Goal: Task Accomplishment & Management: Use online tool/utility

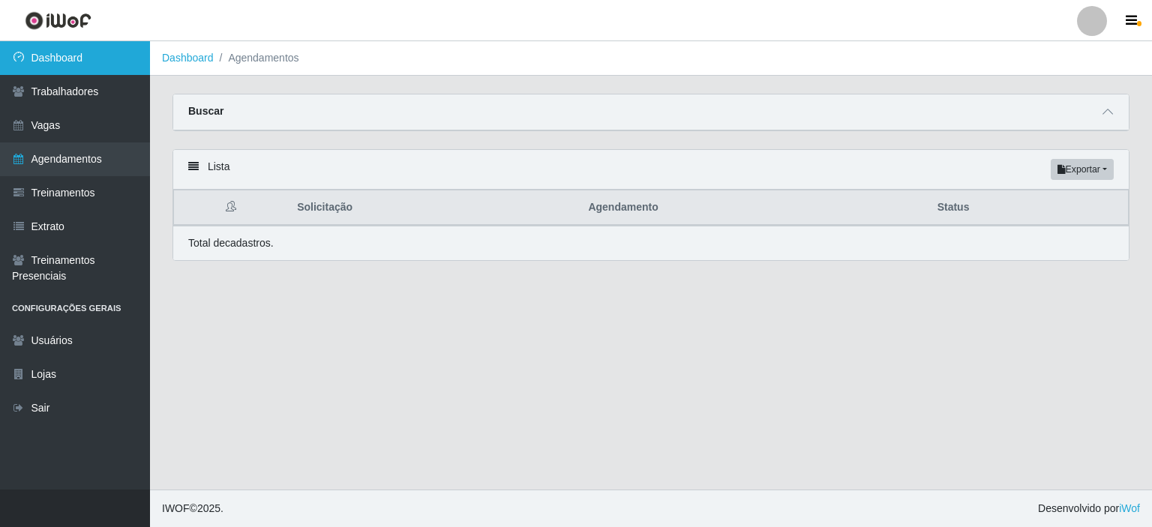
click at [67, 59] on link "Dashboard" at bounding box center [75, 58] width 150 height 34
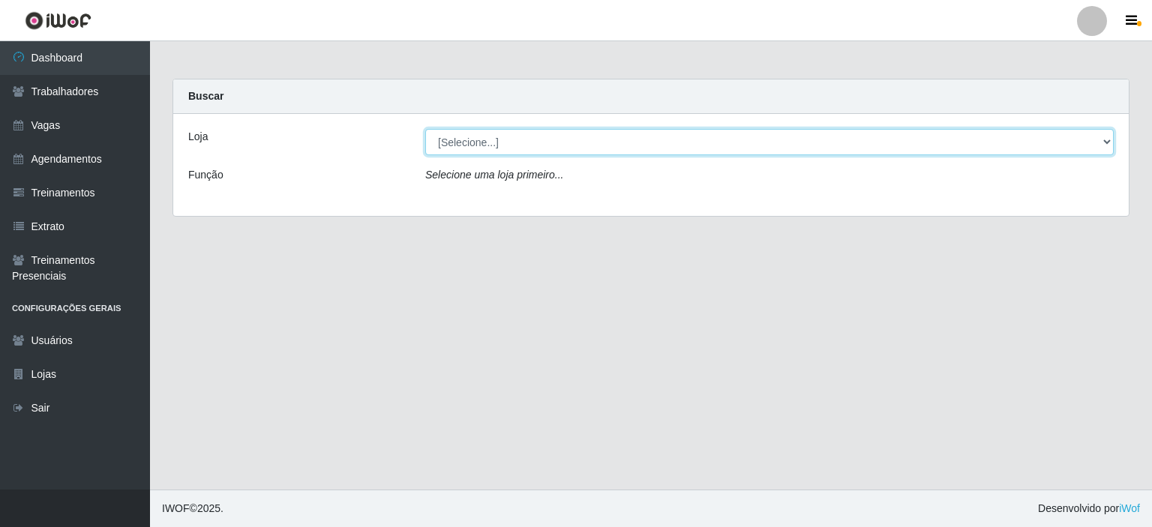
click at [1101, 140] on select "[Selecione...] [GEOGRAPHIC_DATA] - Shopping [GEOGRAPHIC_DATA]" at bounding box center [769, 142] width 688 height 26
select select "424"
click at [425, 129] on select "[Selecione...] [GEOGRAPHIC_DATA] - Shopping [GEOGRAPHIC_DATA]" at bounding box center [769, 142] width 688 height 26
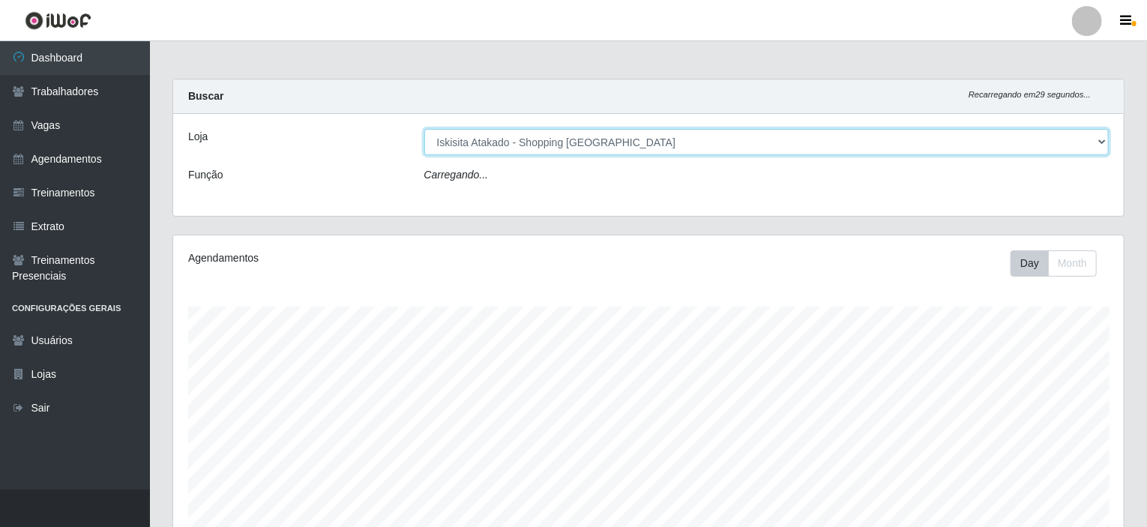
scroll to position [311, 951]
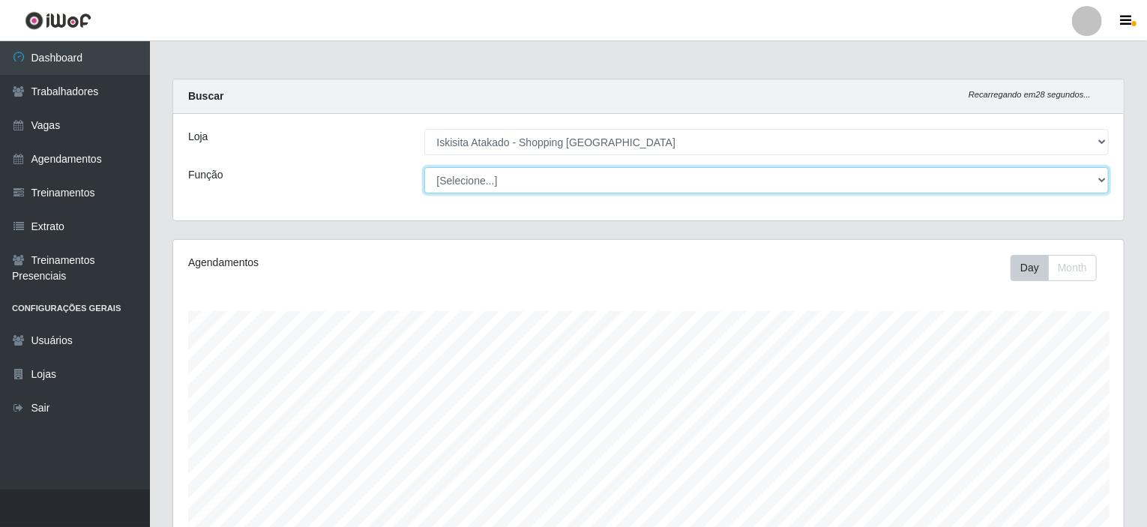
click at [1077, 178] on select "[Selecione...] Auxiliar de Estacionamento Auxiliar de Estacionamento + Auxiliar…" at bounding box center [766, 180] width 685 height 26
select select "72"
click at [424, 167] on select "[Selecione...] Auxiliar de Estacionamento Auxiliar de Estacionamento + Auxiliar…" at bounding box center [766, 180] width 685 height 26
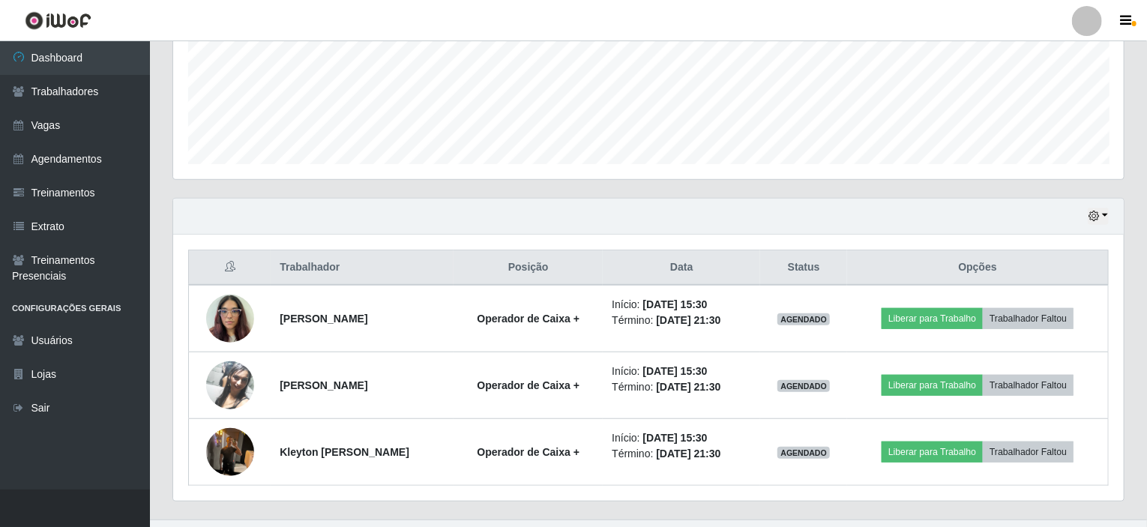
scroll to position [399, 0]
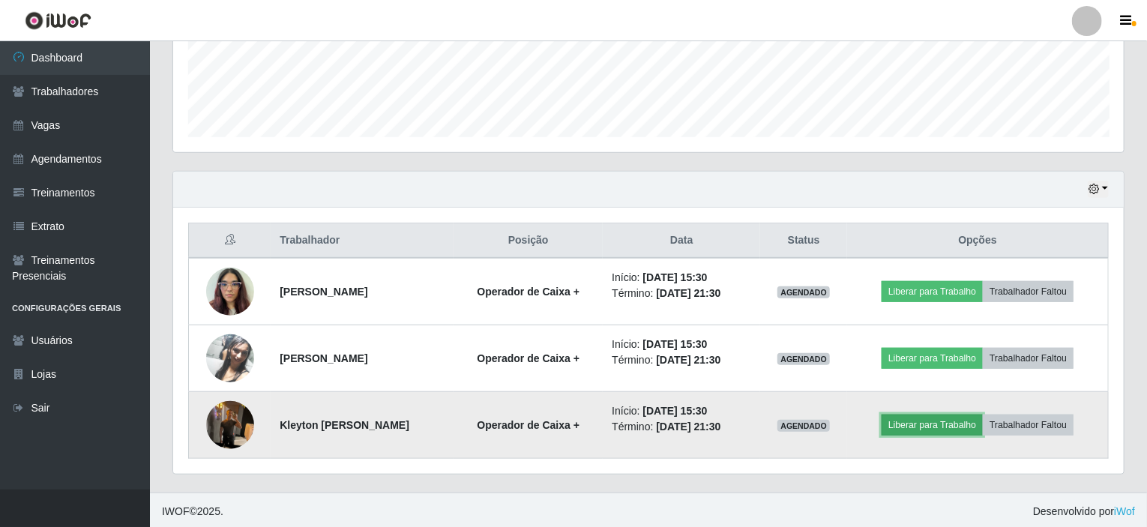
click at [963, 425] on button "Liberar para Trabalho" at bounding box center [932, 425] width 101 height 21
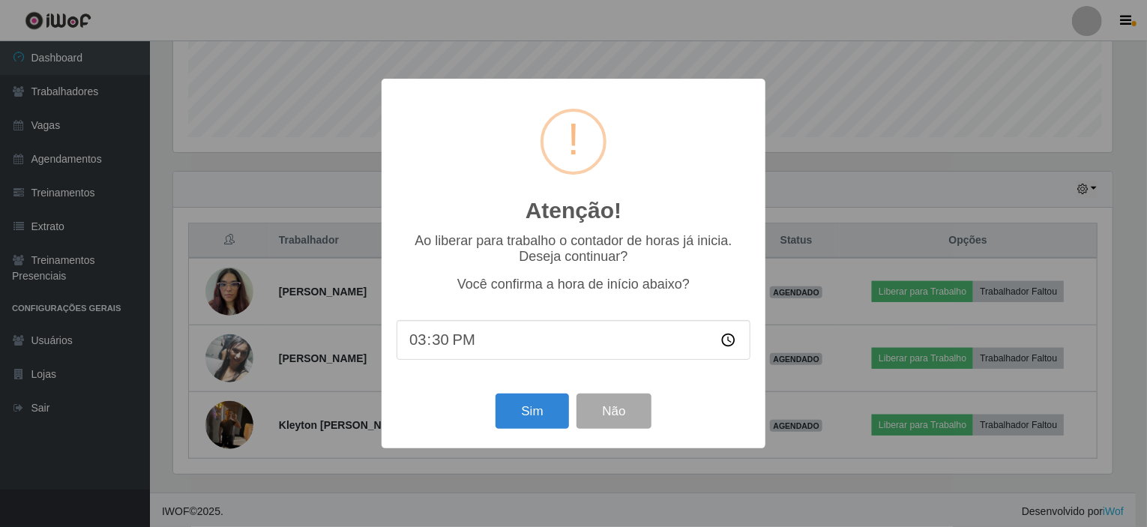
scroll to position [311, 945]
click at [522, 420] on button "Sim" at bounding box center [534, 411] width 73 height 35
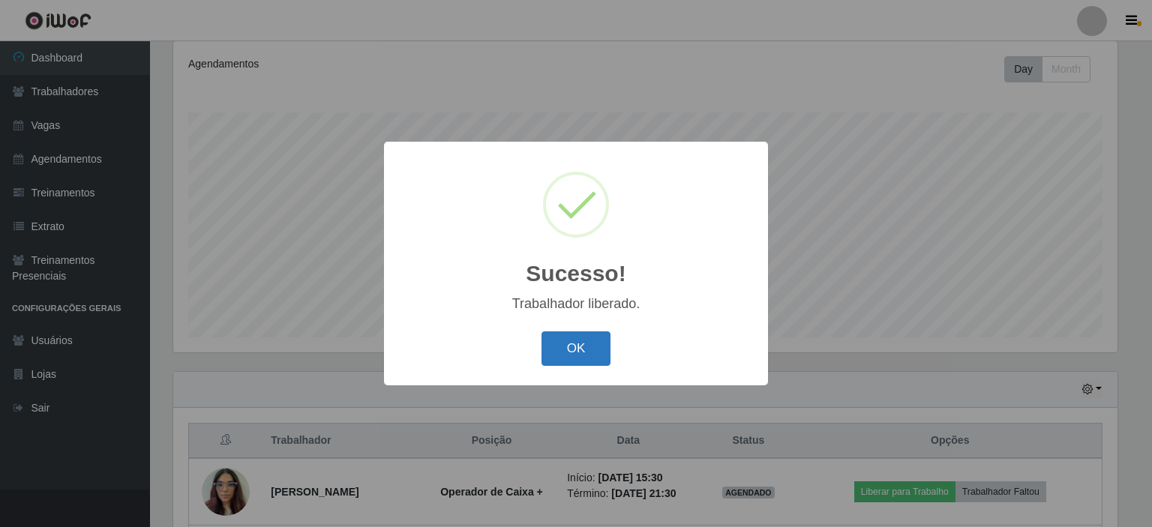
click at [566, 344] on button "OK" at bounding box center [576, 348] width 70 height 35
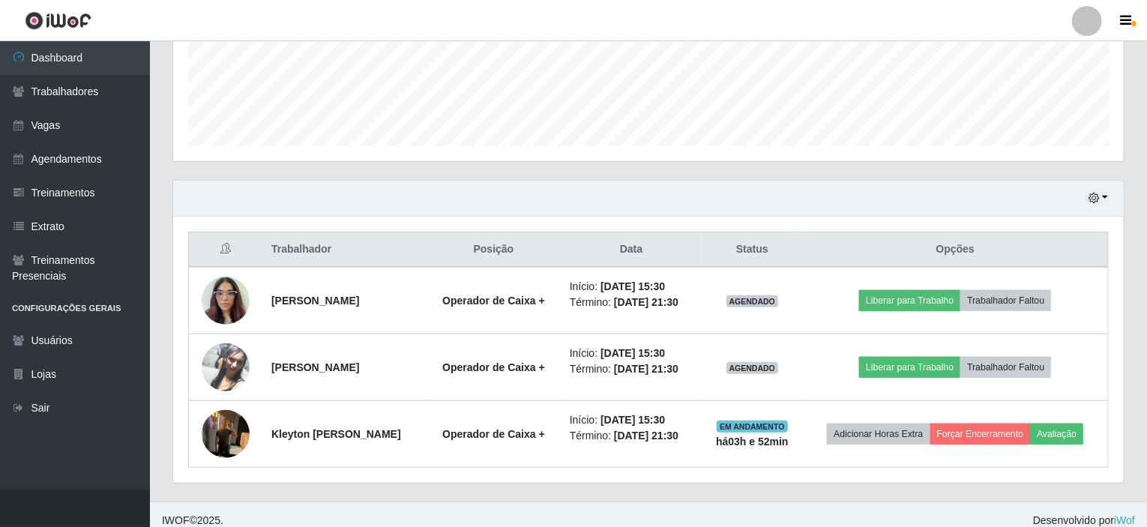
scroll to position [399, 0]
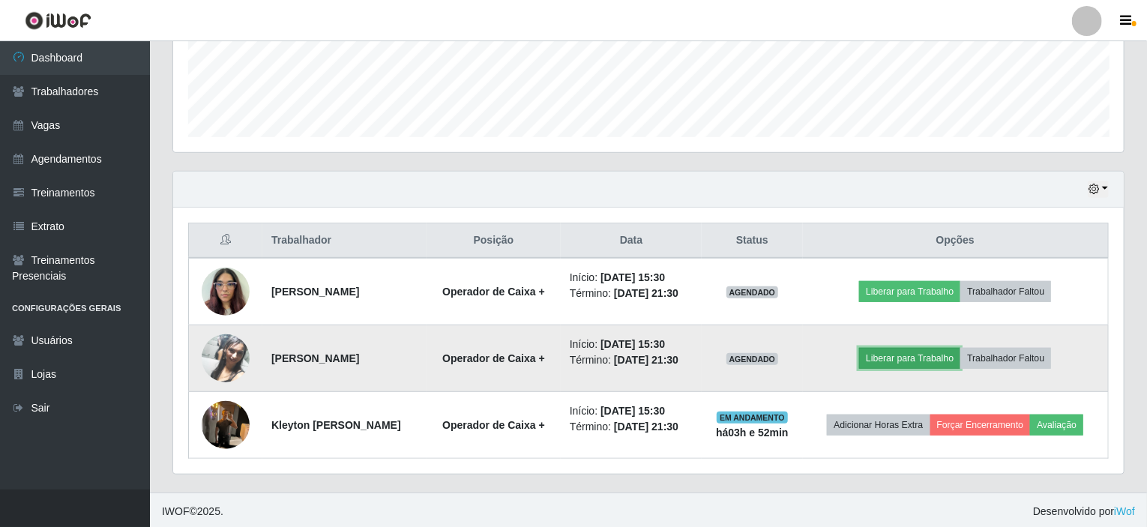
click at [909, 359] on button "Liberar para Trabalho" at bounding box center [909, 358] width 101 height 21
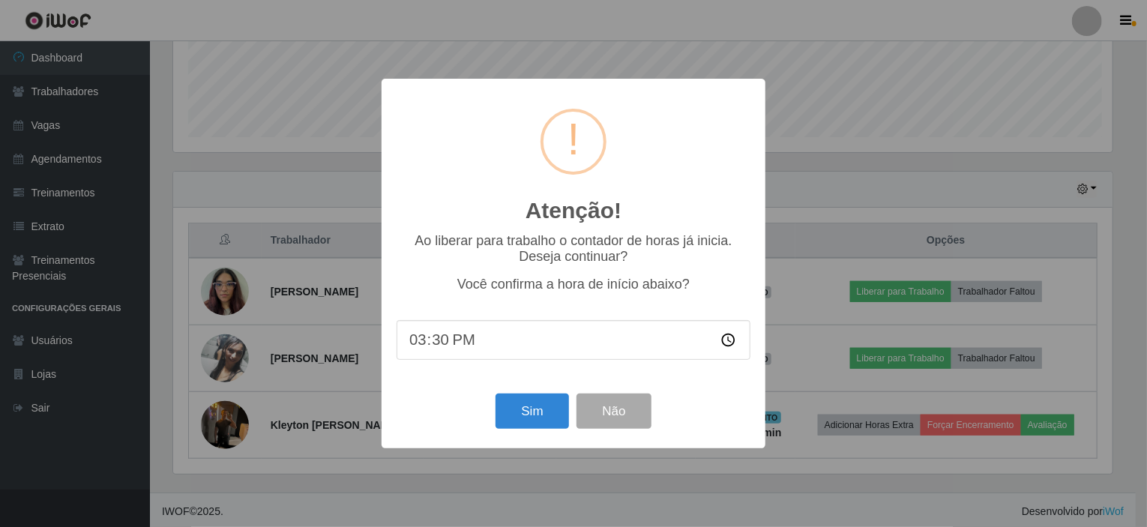
scroll to position [311, 945]
click at [549, 422] on button "Sim" at bounding box center [534, 411] width 73 height 35
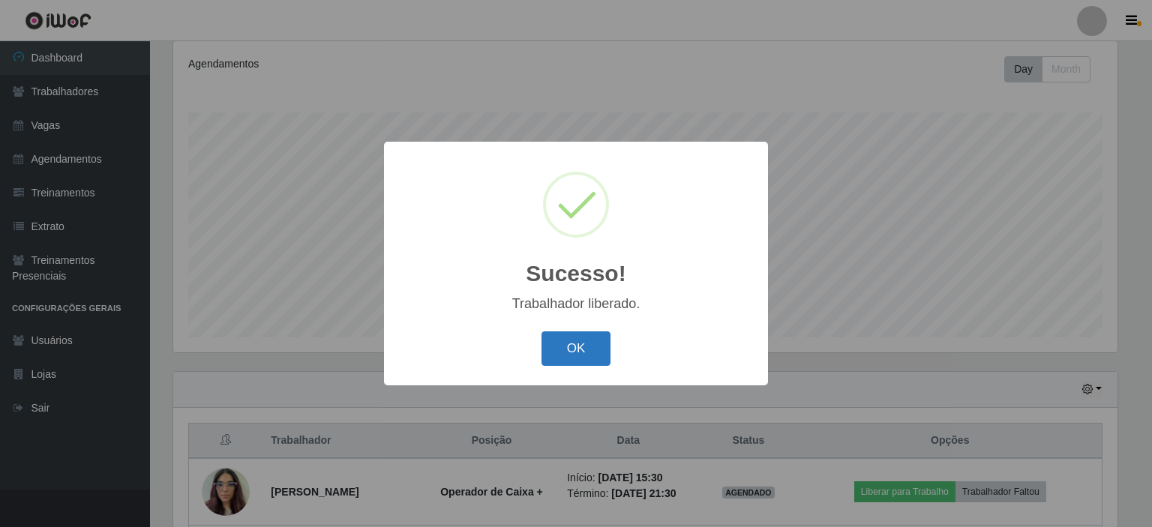
click at [568, 343] on button "OK" at bounding box center [576, 348] width 70 height 35
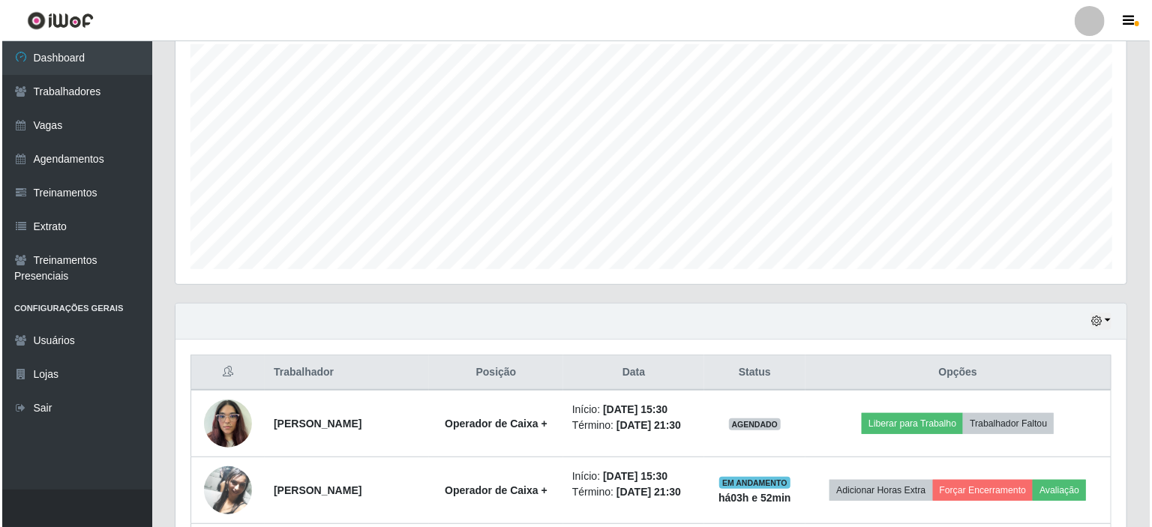
scroll to position [399, 0]
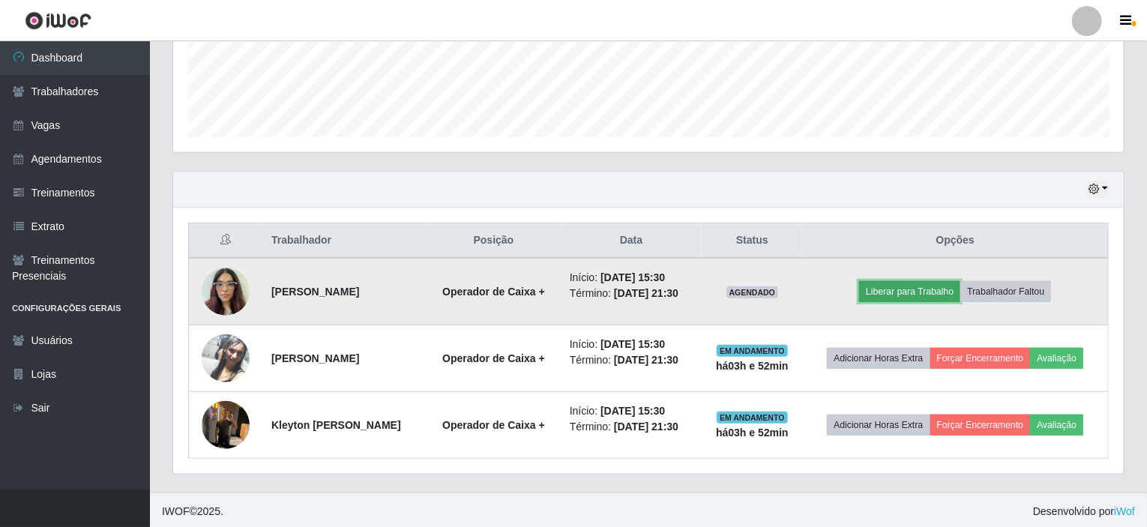
click at [910, 283] on button "Liberar para Trabalho" at bounding box center [909, 291] width 101 height 21
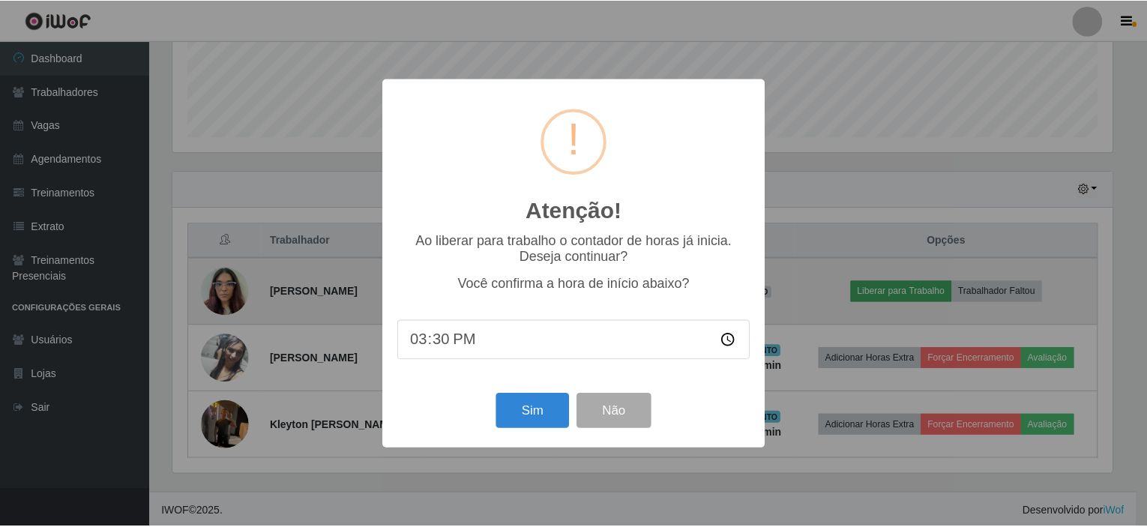
scroll to position [311, 945]
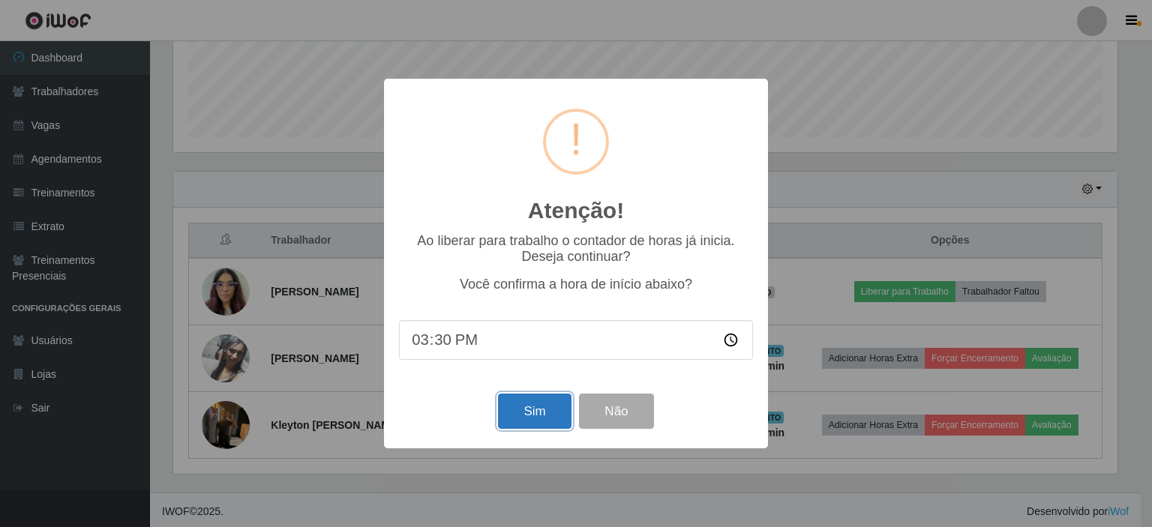
click at [525, 422] on button "Sim" at bounding box center [534, 411] width 73 height 35
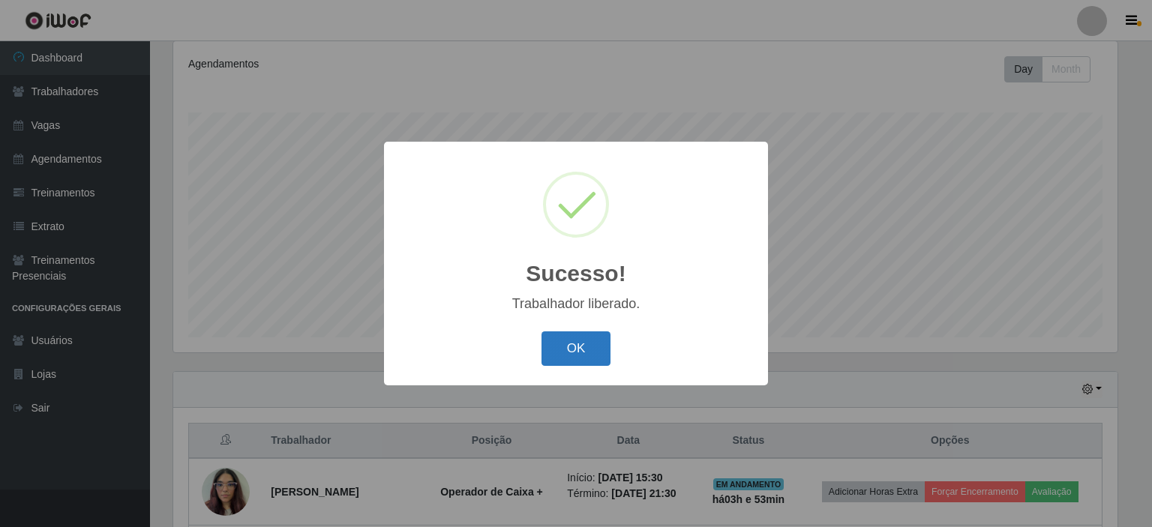
click at [579, 346] on button "OK" at bounding box center [576, 348] width 70 height 35
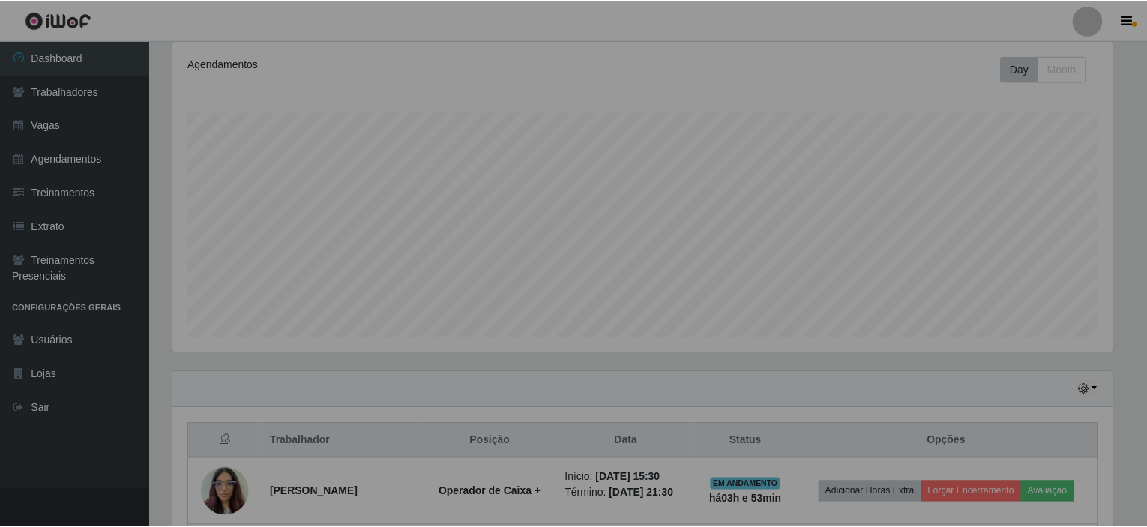
scroll to position [0, 0]
